Goal: Transaction & Acquisition: Purchase product/service

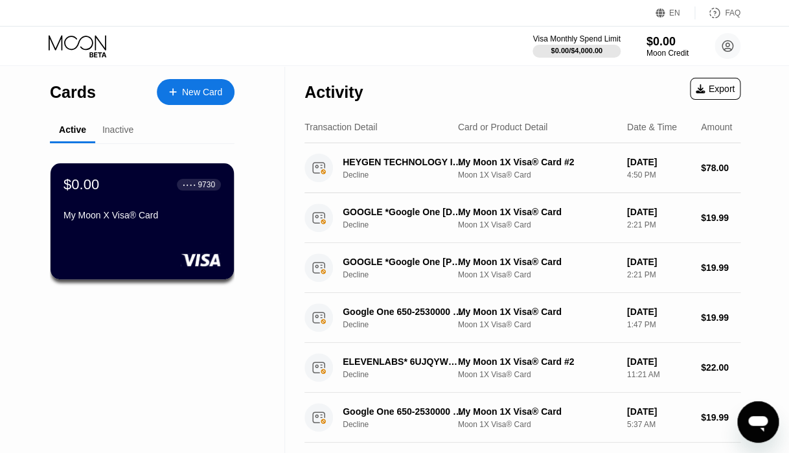
click at [111, 133] on div "Inactive" at bounding box center [117, 129] width 31 height 10
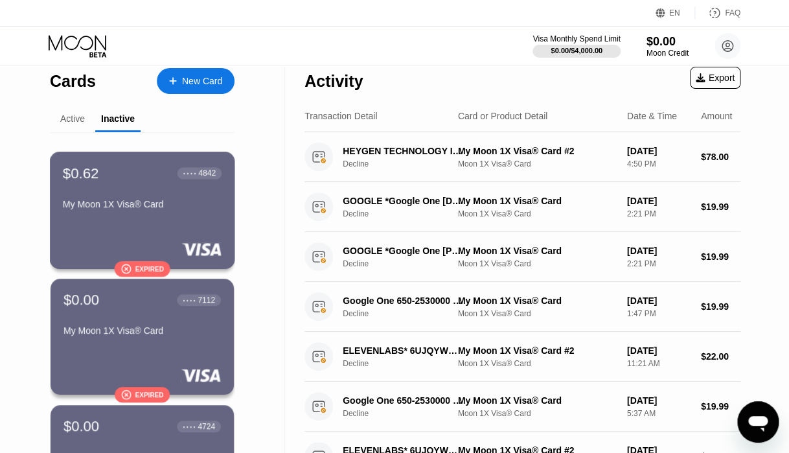
scroll to position [13, 0]
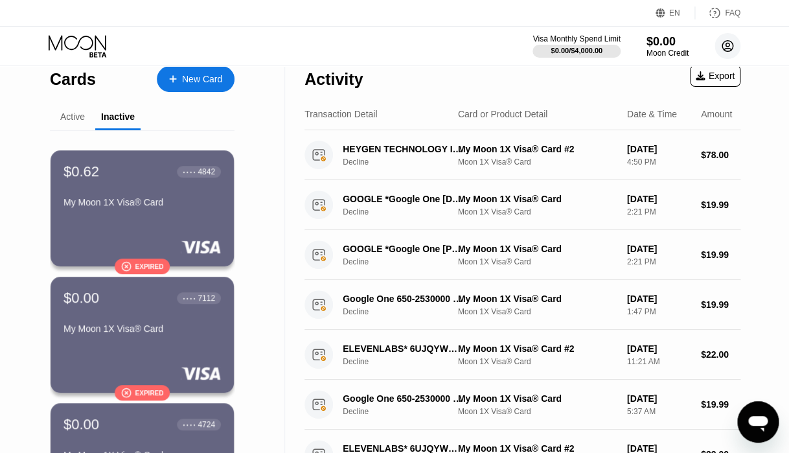
click at [723, 42] on circle at bounding box center [728, 46] width 26 height 26
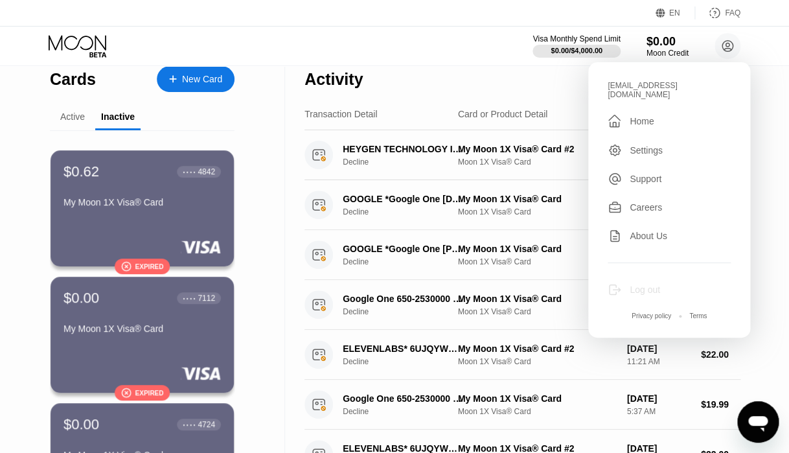
click at [647, 284] on div "Log out" at bounding box center [645, 289] width 30 height 10
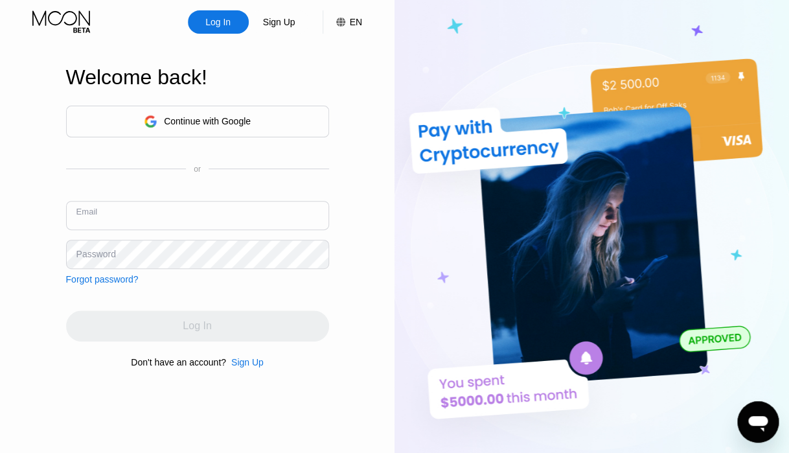
click at [165, 224] on input "text" at bounding box center [197, 215] width 263 height 29
paste input "[EMAIL_ADDRESS][DOMAIN_NAME]"
type input "[EMAIL_ADDRESS][DOMAIN_NAME]"
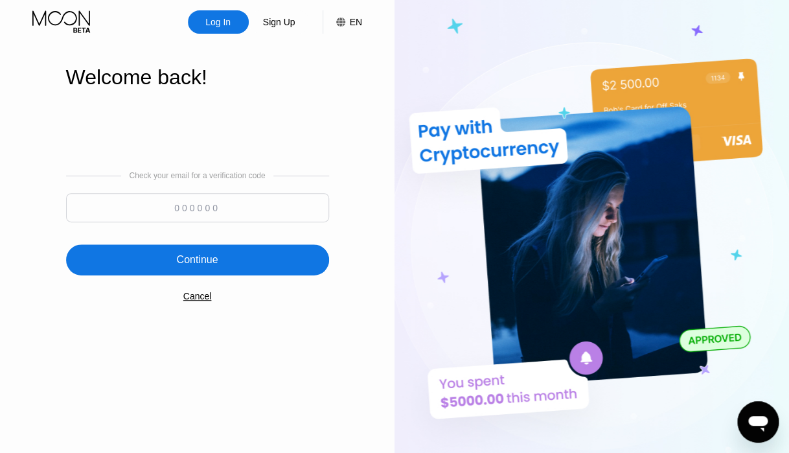
click at [170, 207] on input at bounding box center [197, 207] width 263 height 29
click at [196, 211] on input at bounding box center [197, 207] width 263 height 29
type input "900521"
click at [206, 257] on div "Continue" at bounding box center [196, 259] width 41 height 13
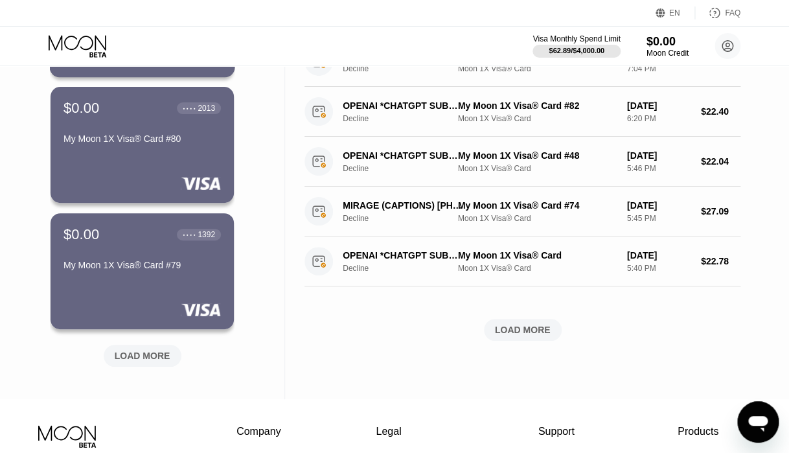
scroll to position [511, 0]
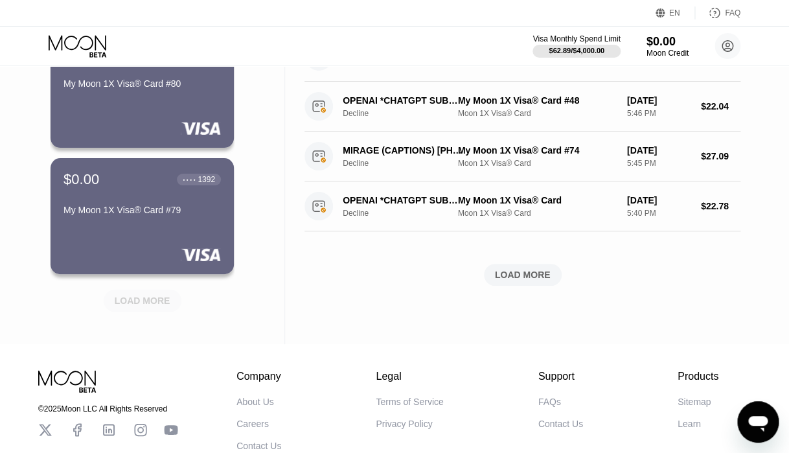
click at [115, 302] on div "LOAD MORE" at bounding box center [143, 301] width 56 height 12
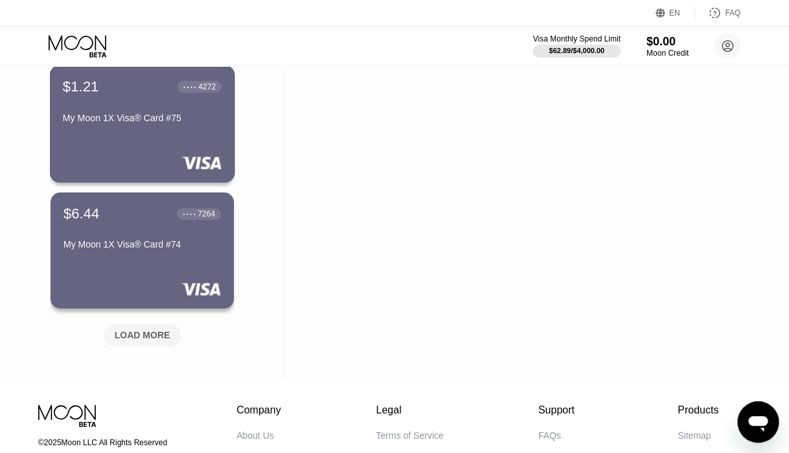
scroll to position [1135, 0]
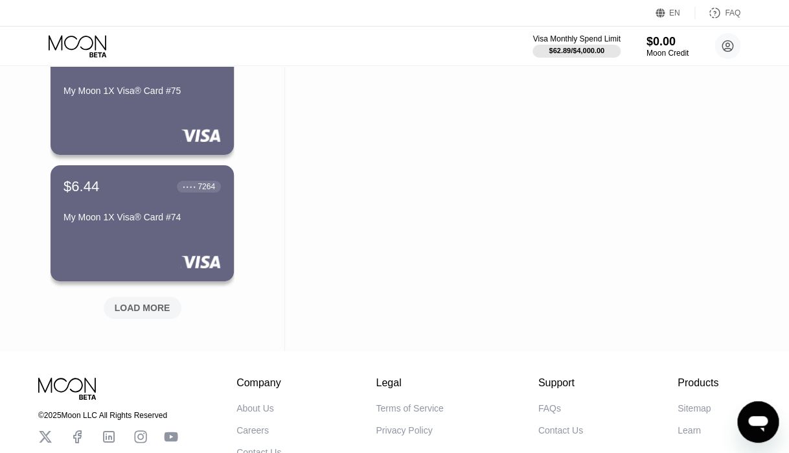
click at [129, 314] on div "LOAD MORE" at bounding box center [143, 308] width 56 height 12
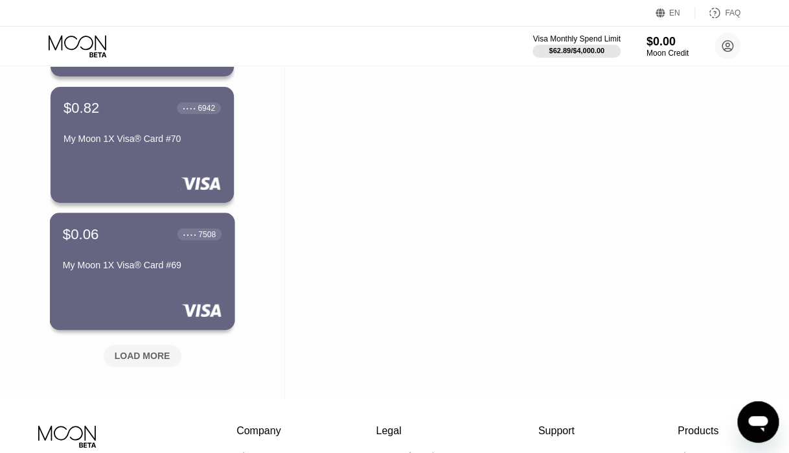
scroll to position [1764, 0]
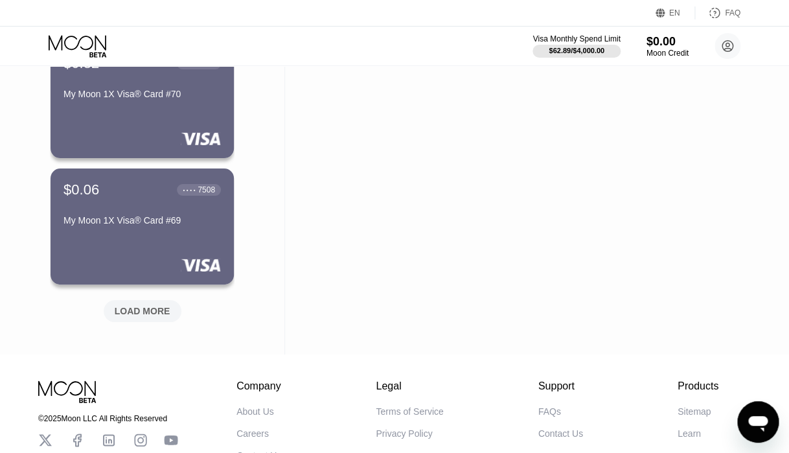
click at [136, 308] on div "LOAD MORE" at bounding box center [143, 311] width 56 height 12
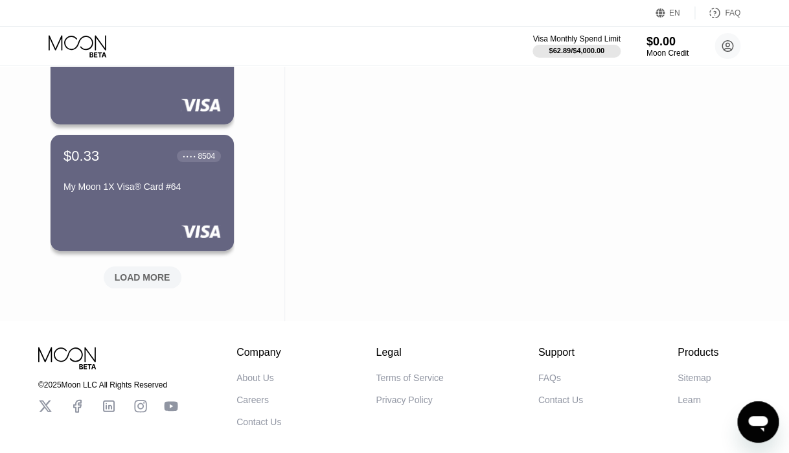
scroll to position [2436, 0]
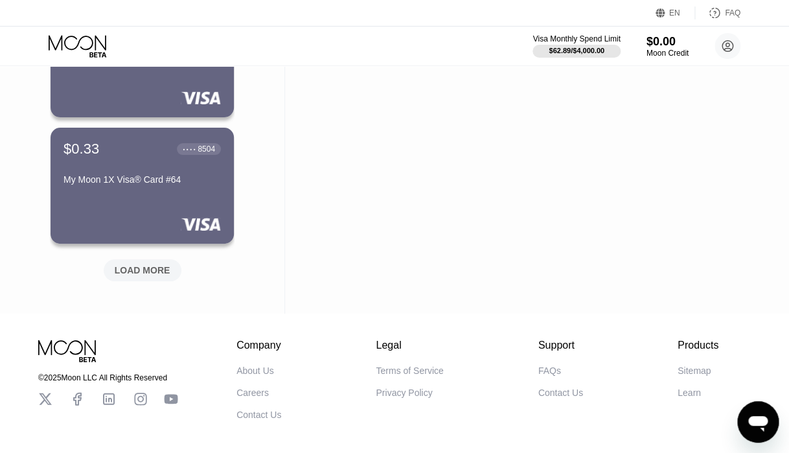
click at [149, 268] on div "LOAD MORE" at bounding box center [143, 270] width 56 height 12
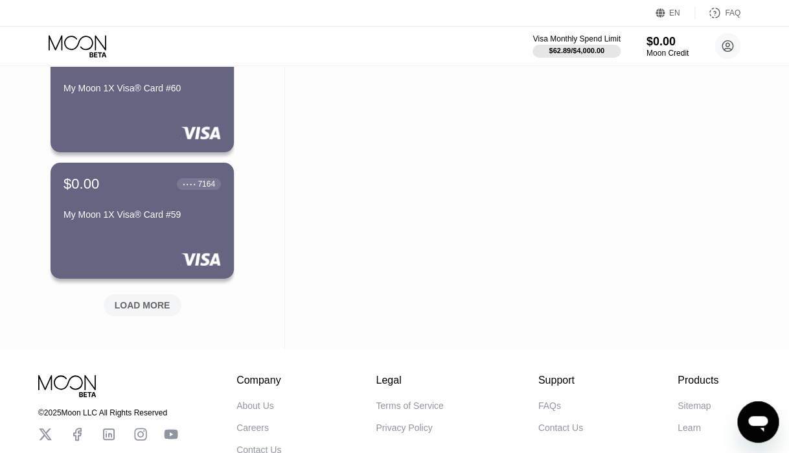
scroll to position [3037, 0]
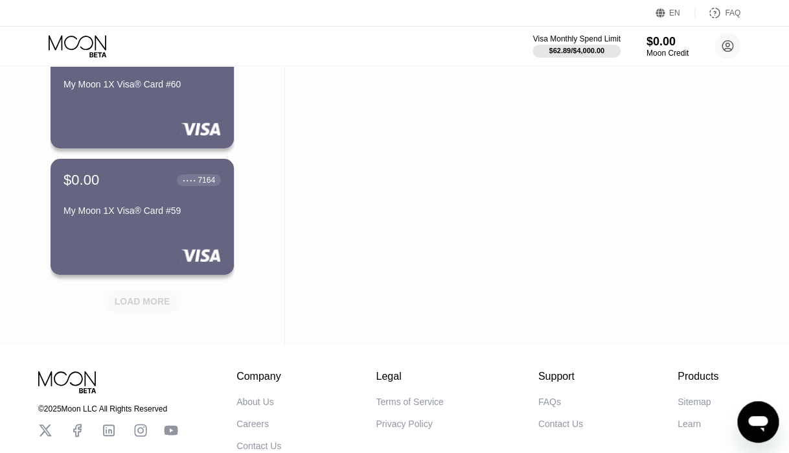
click at [148, 294] on div "LOAD MORE" at bounding box center [143, 301] width 78 height 22
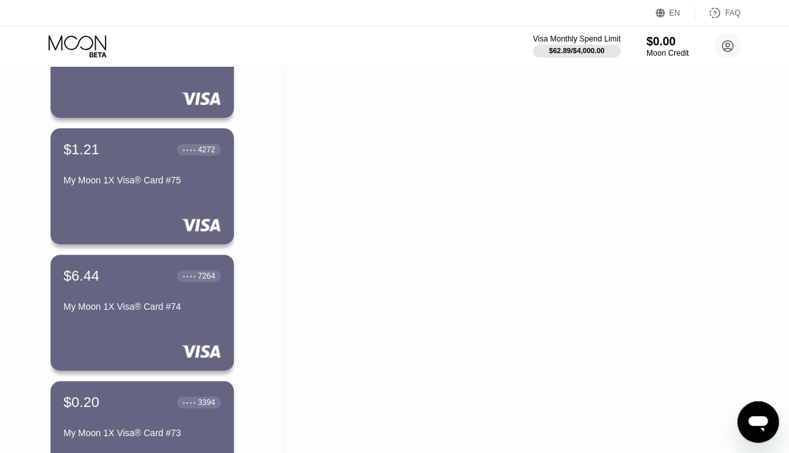
scroll to position [1017, 0]
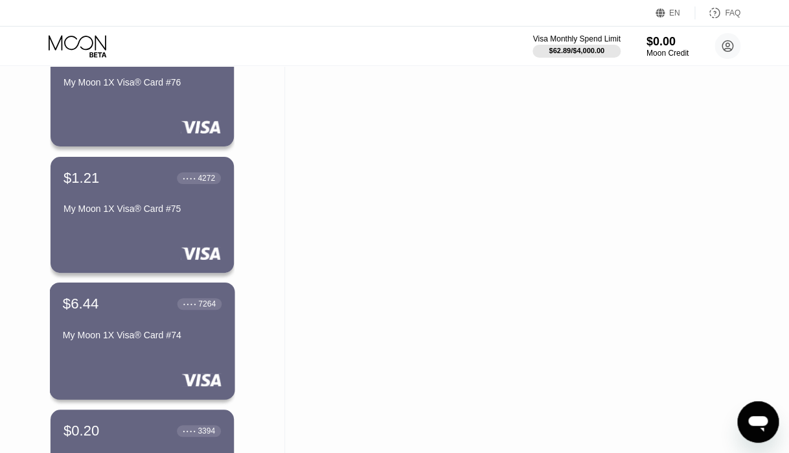
click at [151, 305] on div "$6.44 ● ● ● ● 7264" at bounding box center [142, 303] width 159 height 17
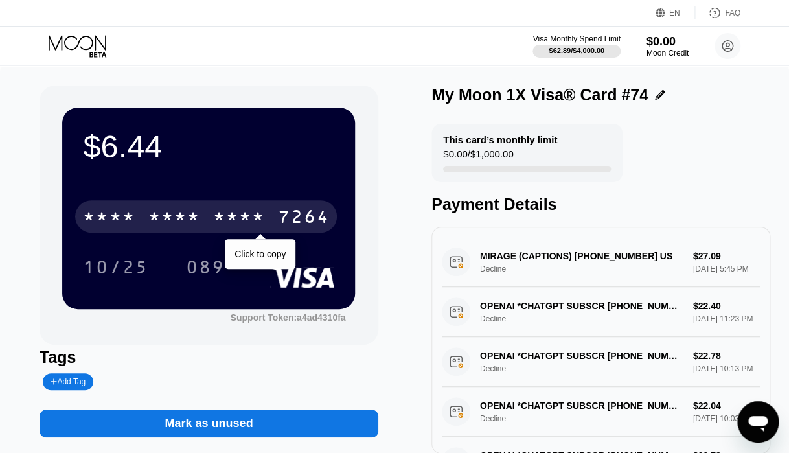
click at [164, 205] on div "* * * * * * * * * * * * 7264" at bounding box center [206, 216] width 262 height 32
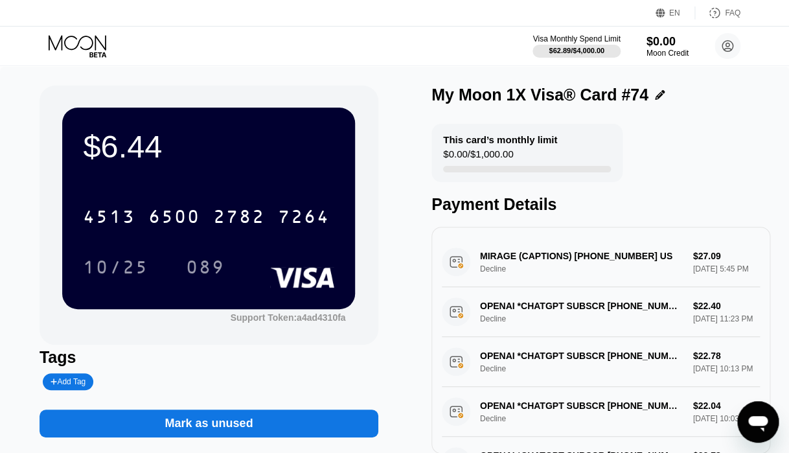
click at [86, 43] on icon at bounding box center [79, 46] width 60 height 23
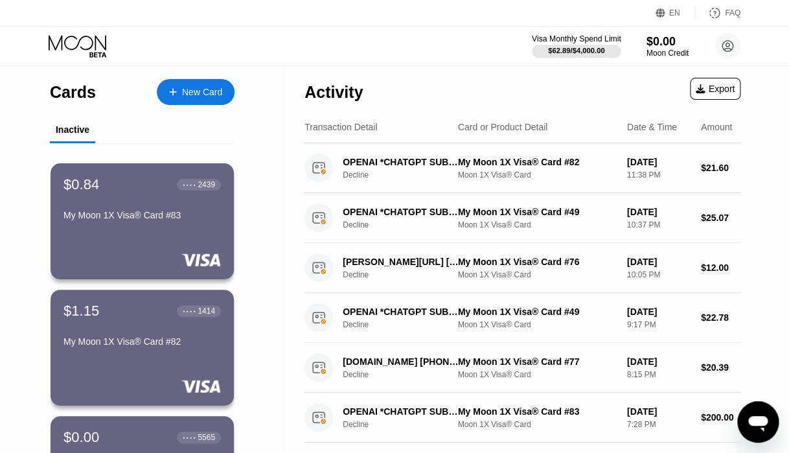
click at [587, 47] on div "$62.89 / $4,000.00" at bounding box center [576, 51] width 56 height 8
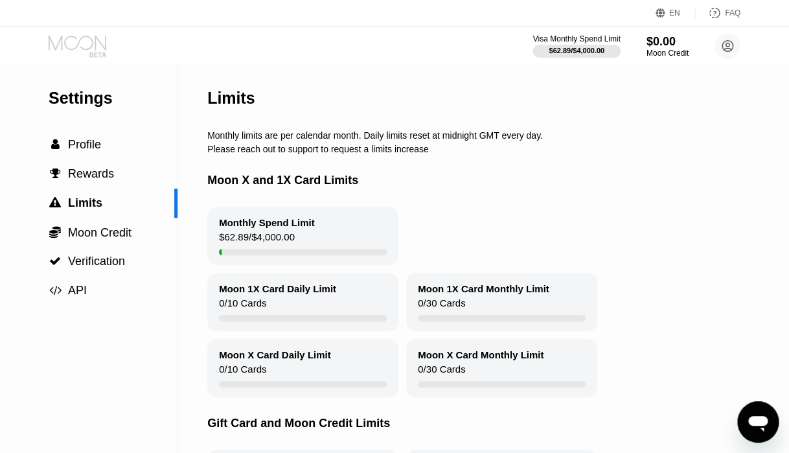
click at [83, 43] on icon at bounding box center [79, 46] width 60 height 23
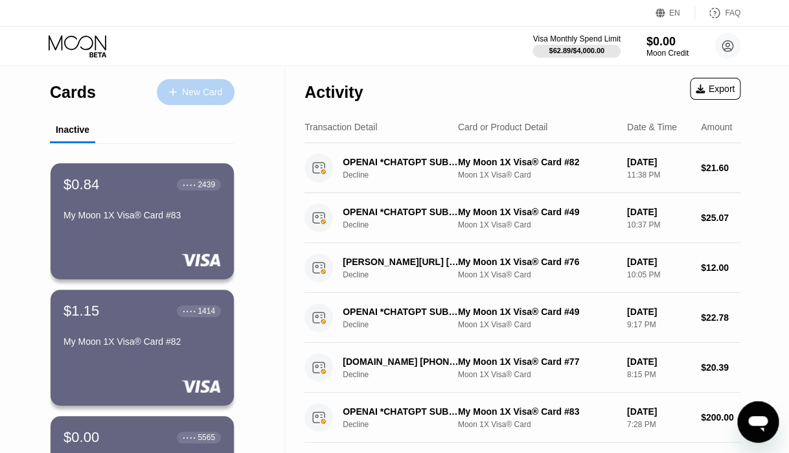
click at [208, 102] on div "New Card" at bounding box center [196, 92] width 78 height 26
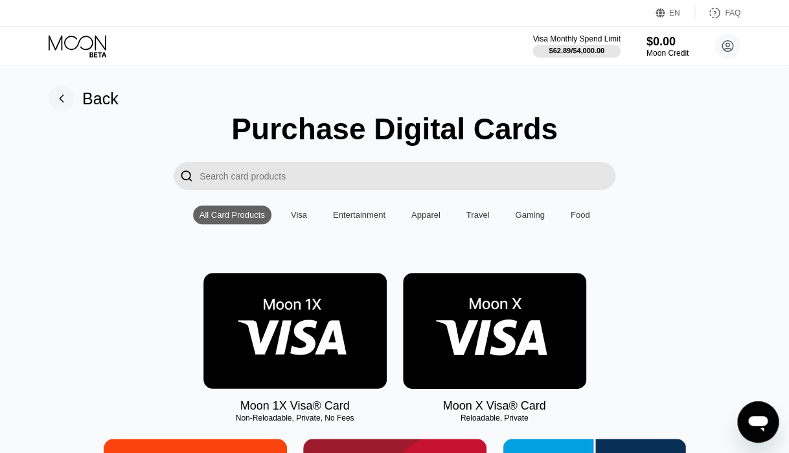
click at [286, 319] on img at bounding box center [294, 331] width 183 height 116
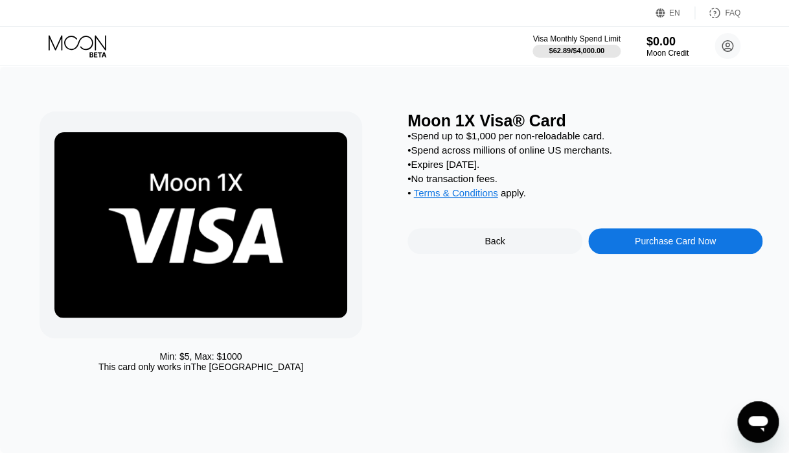
click at [613, 253] on div "Purchase Card Now" at bounding box center [675, 241] width 175 height 26
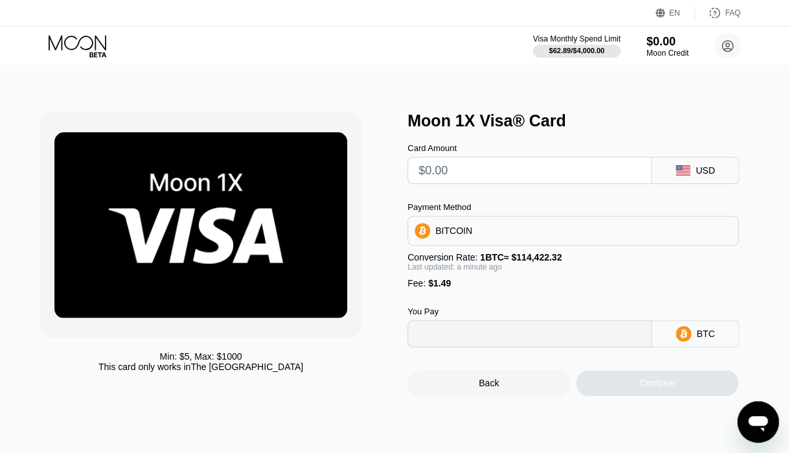
type input "0"
click at [516, 180] on input "text" at bounding box center [530, 170] width 222 height 26
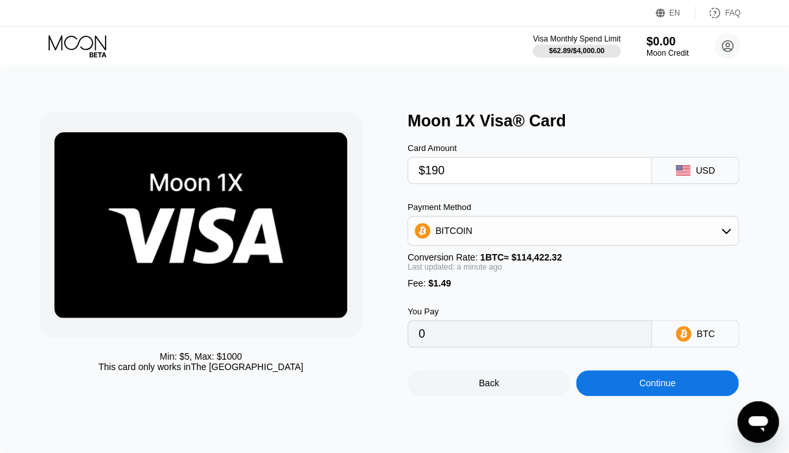
type input "$1900"
type input "0.01661818"
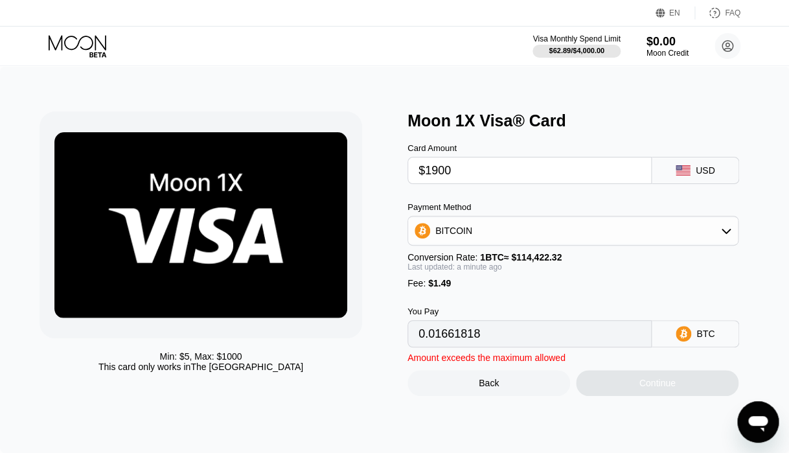
click at [518, 222] on div "BITCOIN" at bounding box center [573, 231] width 330 height 26
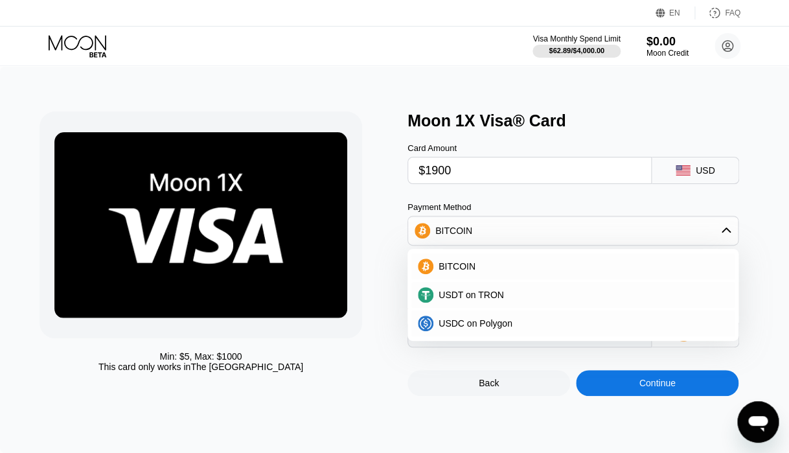
type input "$1000"
click at [498, 292] on span "USDT on TRON" at bounding box center [471, 295] width 65 height 10
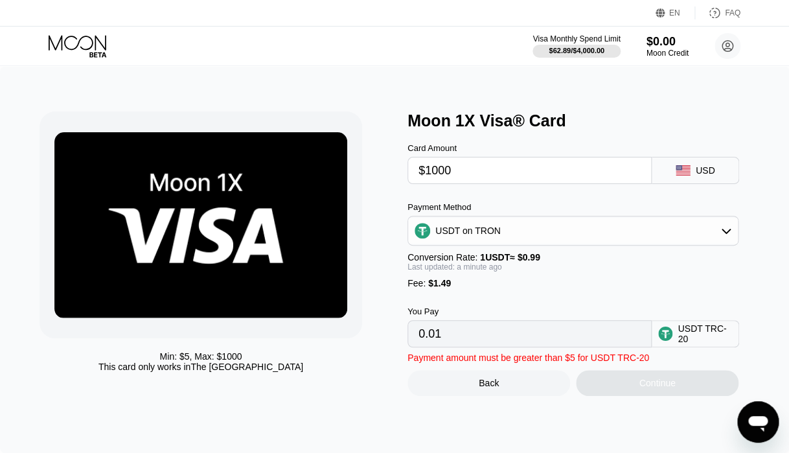
type input "1011.61"
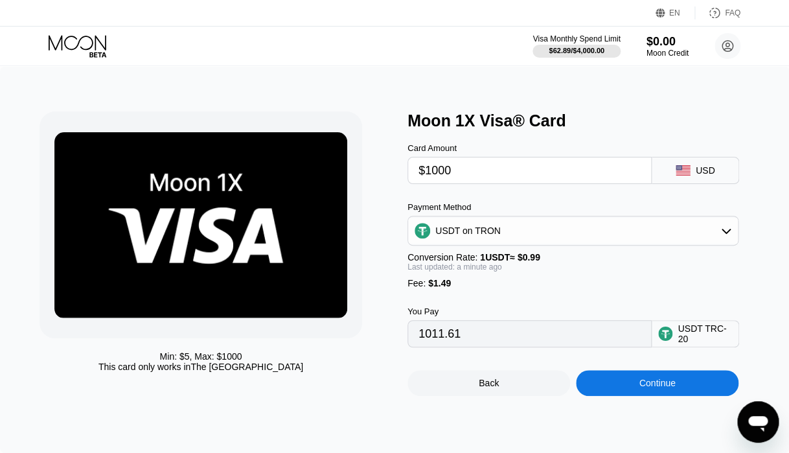
drag, startPoint x: 462, startPoint y: 174, endPoint x: 409, endPoint y: 172, distance: 53.1
click at [419, 172] on input "$1000" at bounding box center [530, 170] width 222 height 26
click at [503, 384] on div "Back" at bounding box center [489, 383] width 163 height 26
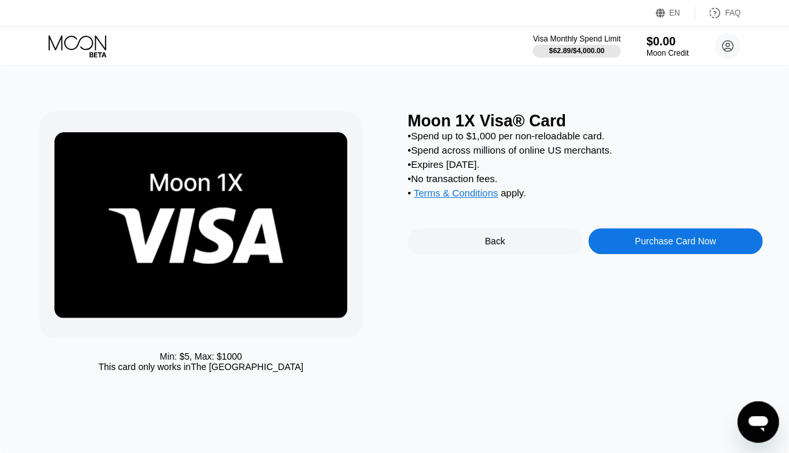
click at [664, 62] on div "Visa Monthly Spend Limit $62.89 / $4,000.00 $0.00 Moon Credit [EMAIL_ADDRESS][D…" at bounding box center [394, 46] width 789 height 39
click at [664, 46] on div "$0.00" at bounding box center [667, 41] width 43 height 14
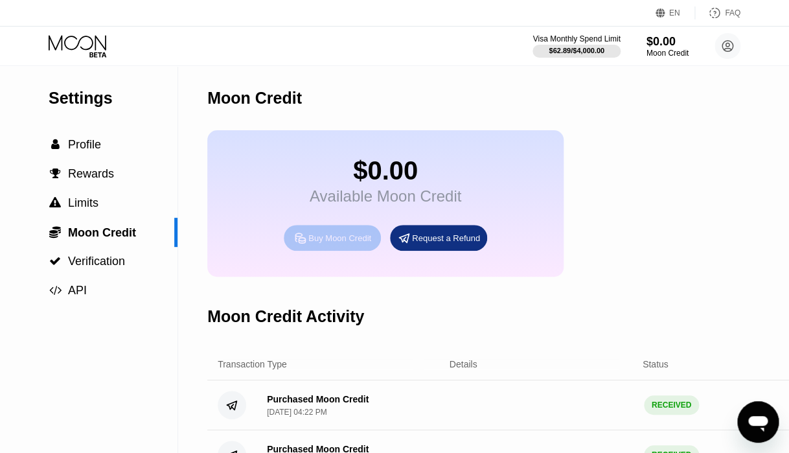
click at [345, 238] on div "Buy Moon Credit" at bounding box center [339, 238] width 63 height 11
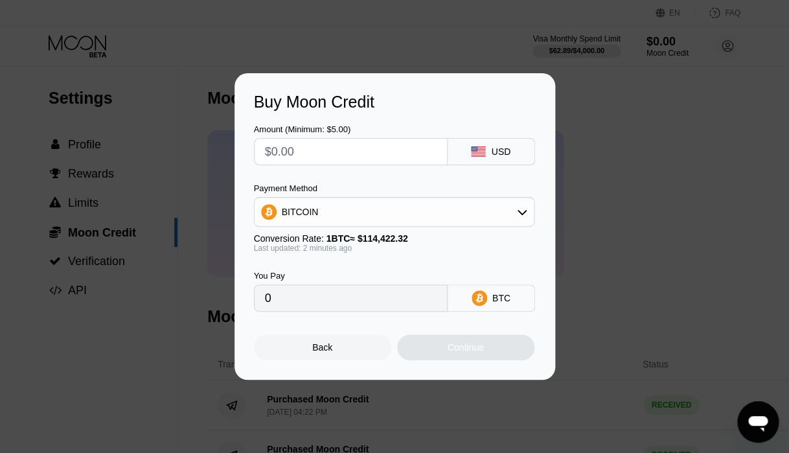
click at [371, 154] on input "text" at bounding box center [351, 152] width 172 height 26
type input "$1900"
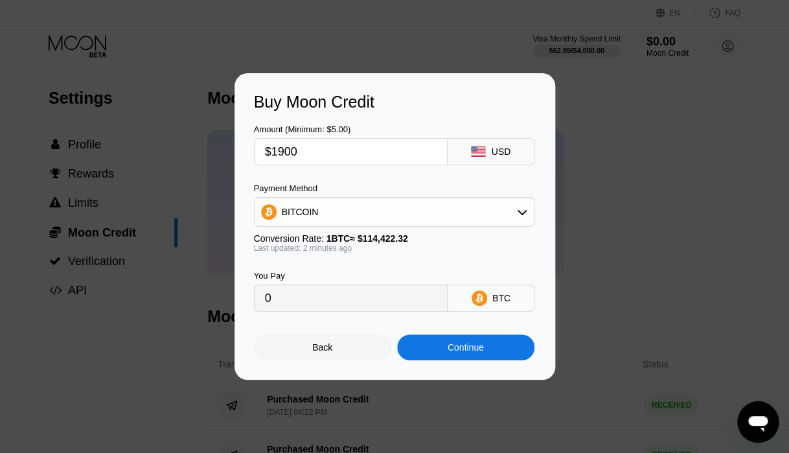
type input "0.01660516"
type input "$1900"
click at [360, 213] on div "BITCOIN" at bounding box center [394, 212] width 279 height 26
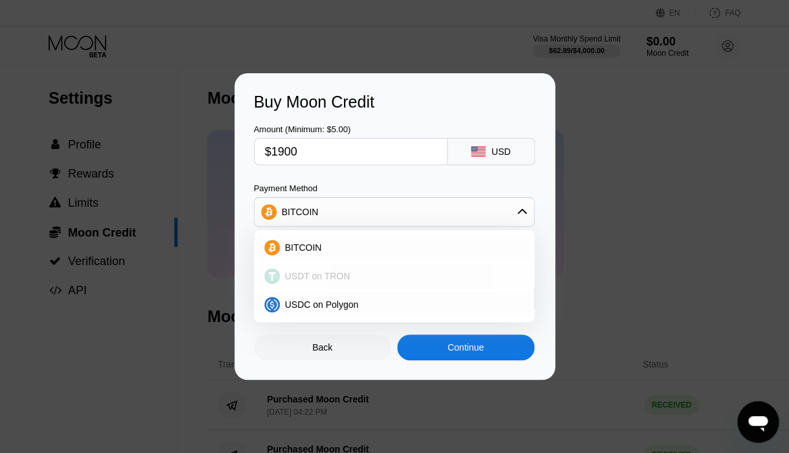
click at [343, 277] on span "USDT on TRON" at bounding box center [317, 276] width 65 height 10
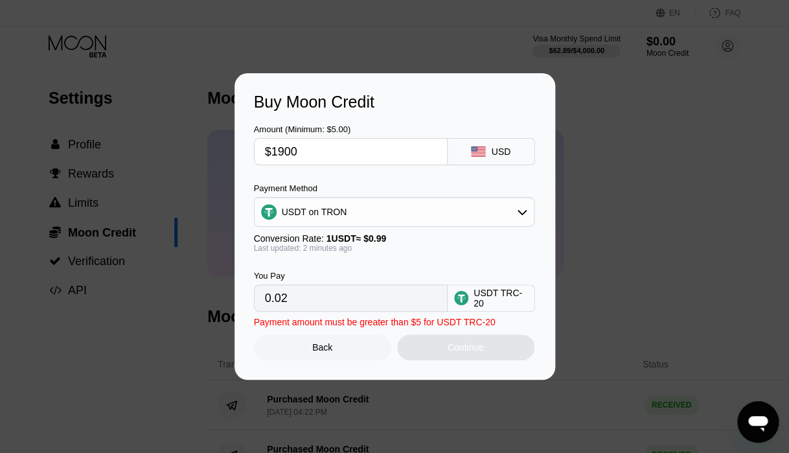
type input "1919.19"
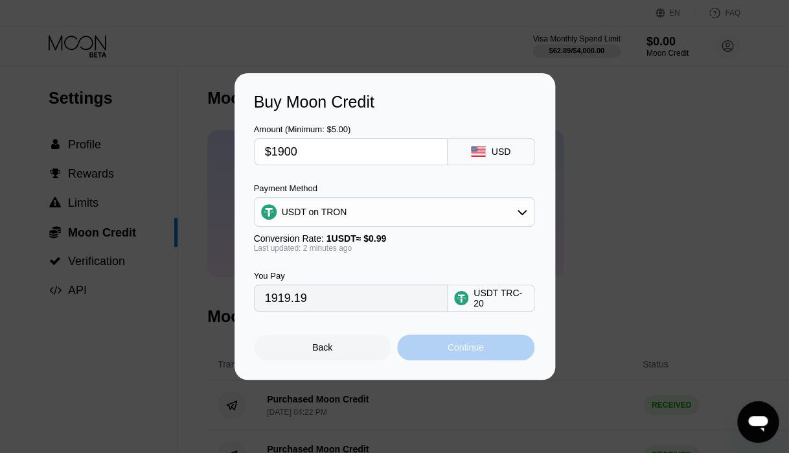
click at [435, 349] on div "Continue" at bounding box center [465, 347] width 137 height 26
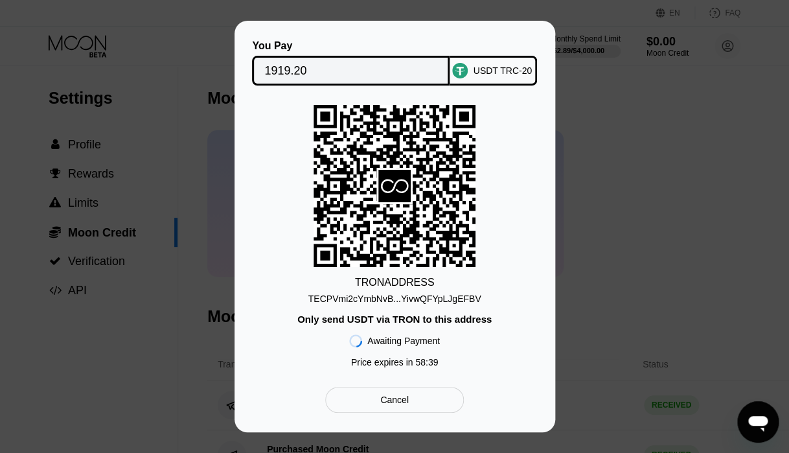
click at [421, 301] on div "TECPVmi2cYmbNvB...YivwQFYpLJgEFBV" at bounding box center [394, 299] width 173 height 10
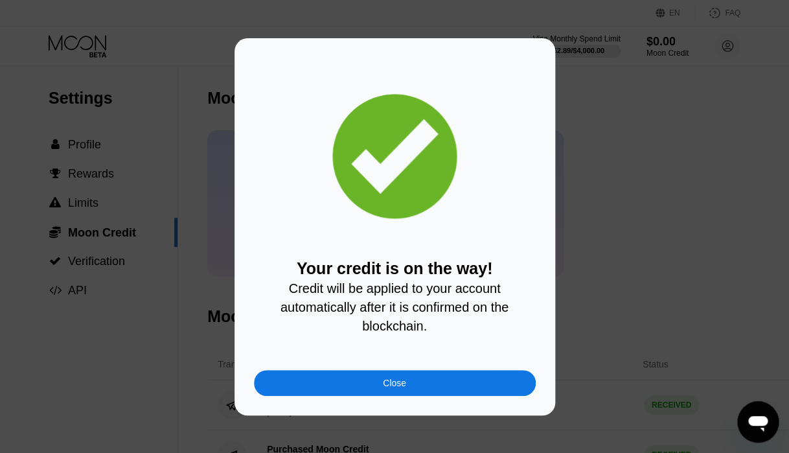
click at [305, 384] on div "Close" at bounding box center [395, 383] width 282 height 26
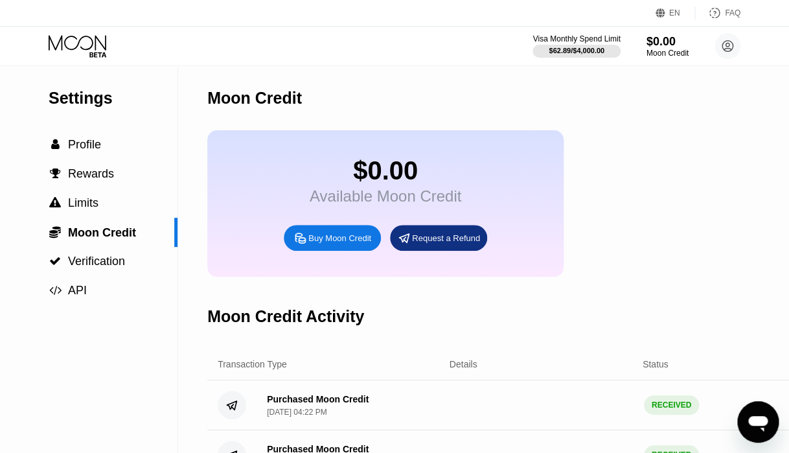
click at [82, 41] on icon at bounding box center [79, 46] width 60 height 23
